Goal: Information Seeking & Learning: Learn about a topic

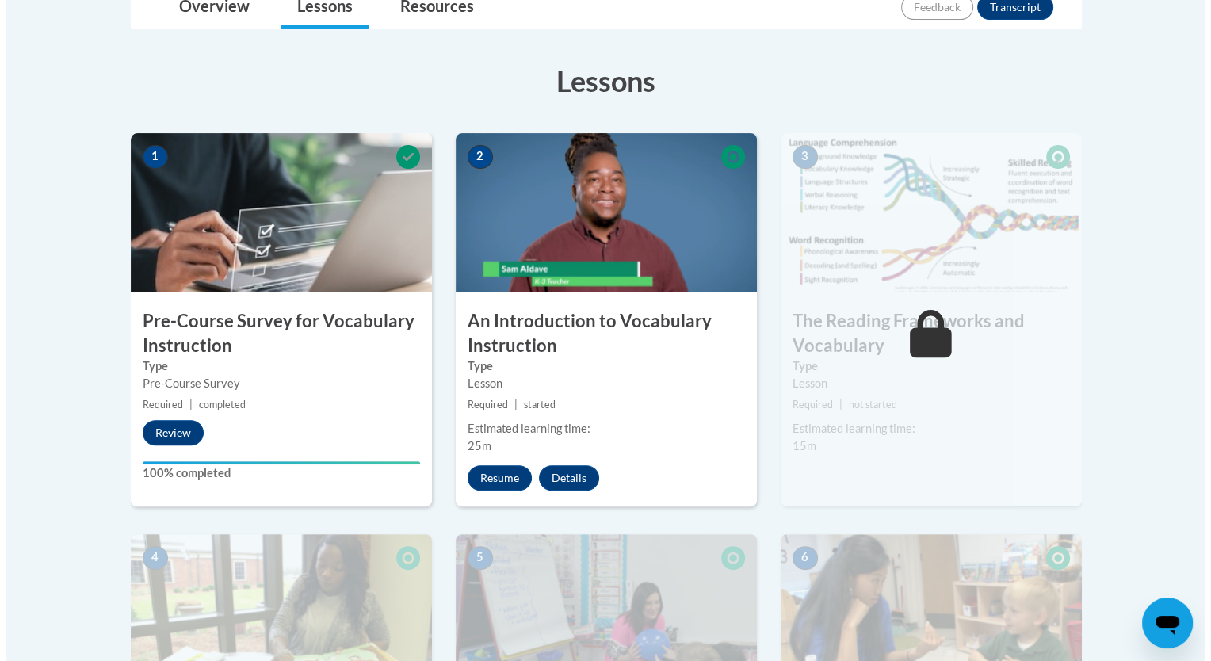
scroll to position [400, 0]
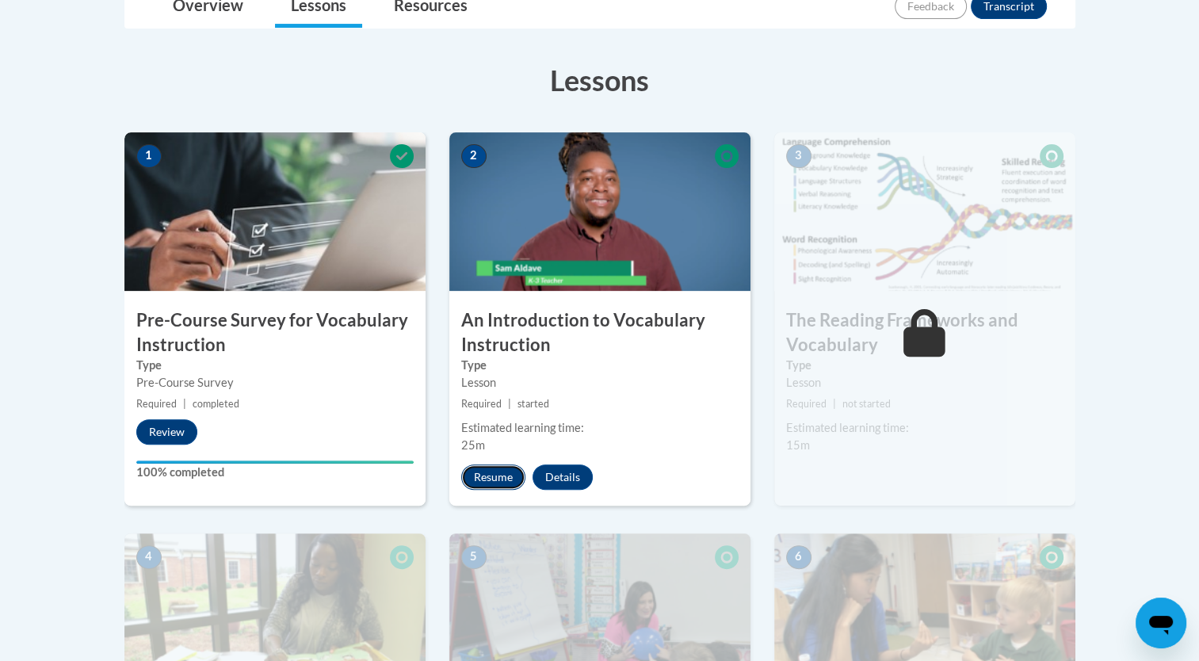
click at [505, 479] on button "Resume" at bounding box center [493, 476] width 64 height 25
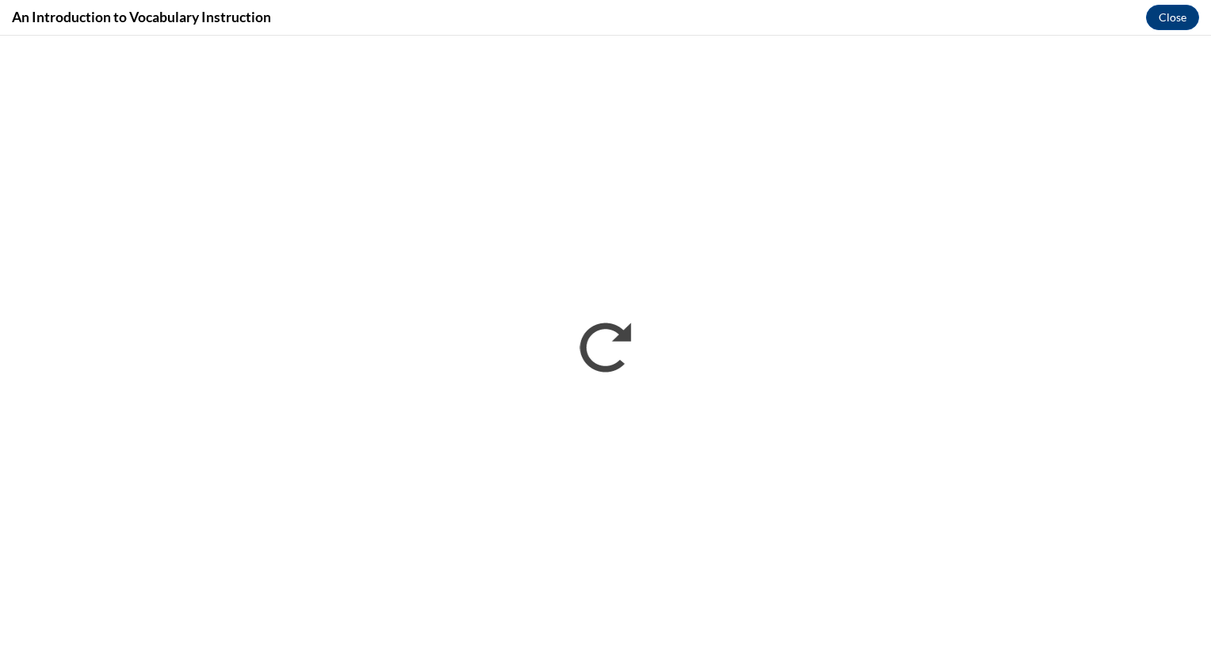
scroll to position [0, 0]
